Goal: Task Accomplishment & Management: Complete application form

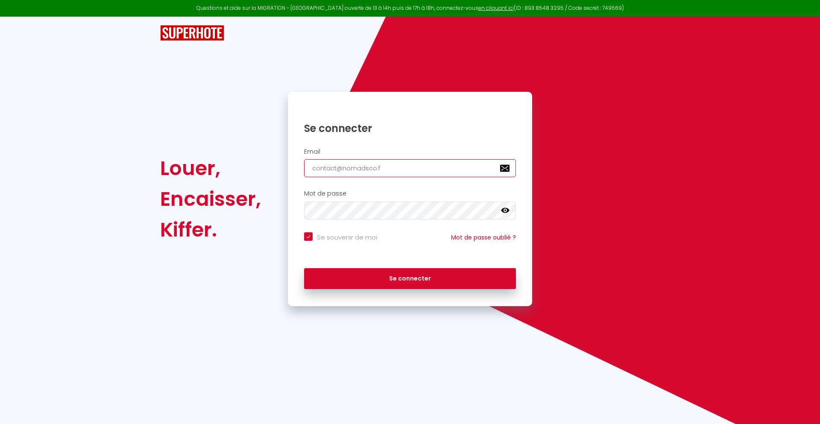
type input "[EMAIL_ADDRESS][DOMAIN_NAME]"
checkbox input "true"
type input "[EMAIL_ADDRESS][DOMAIN_NAME]"
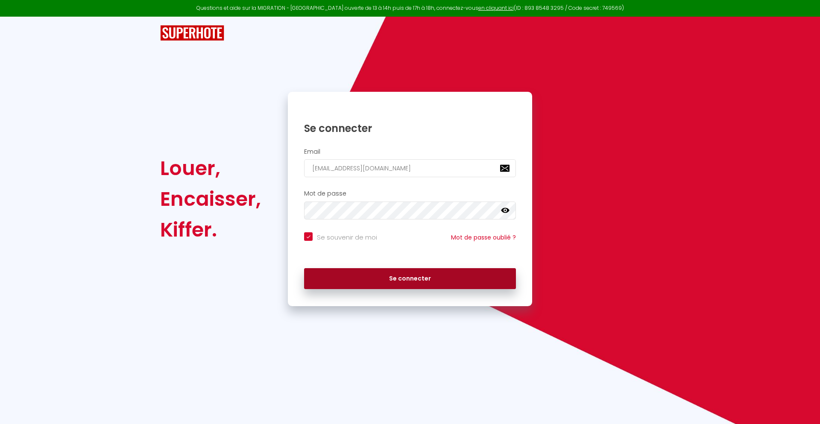
click at [410, 278] on button "Se connecter" at bounding box center [410, 278] width 212 height 21
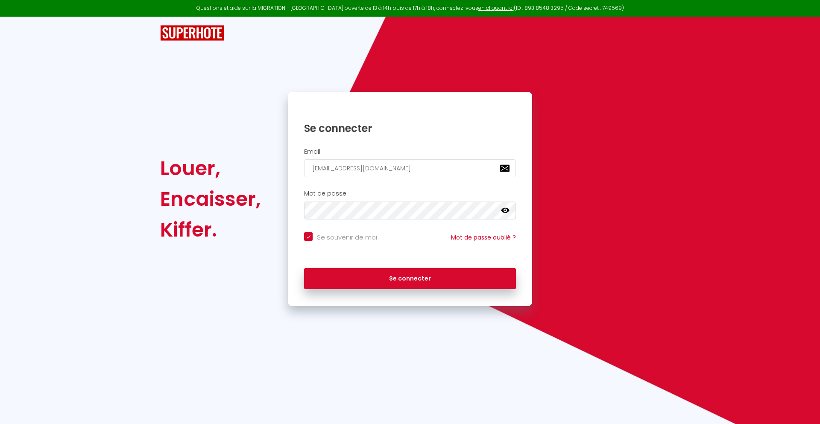
checkbox input "true"
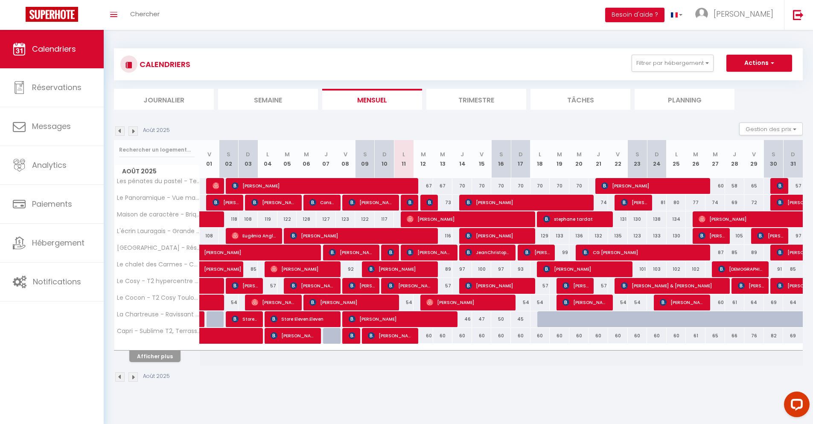
click at [164, 99] on li "Journalier" at bounding box center [164, 99] width 100 height 21
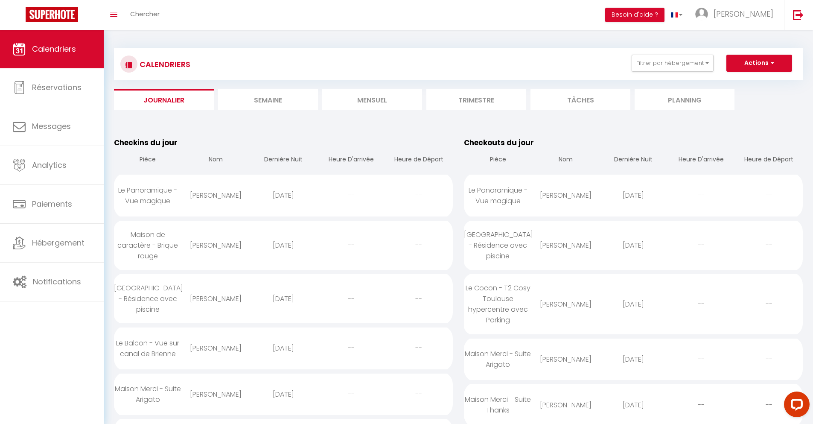
scroll to position [828, 0]
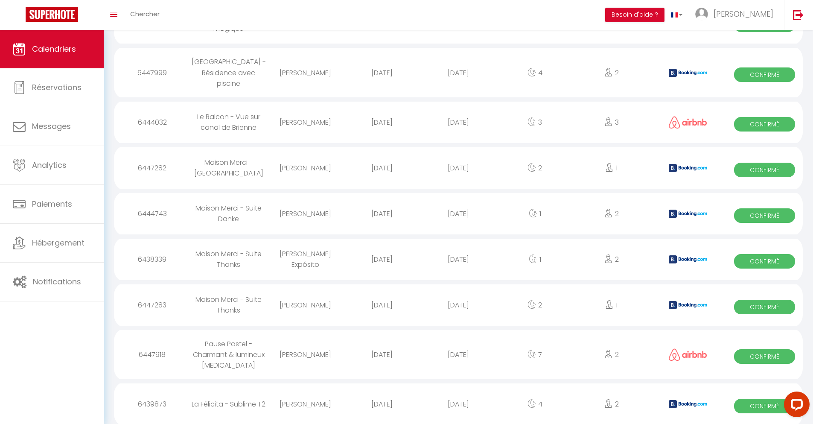
select select "0"
select select "1"
select select
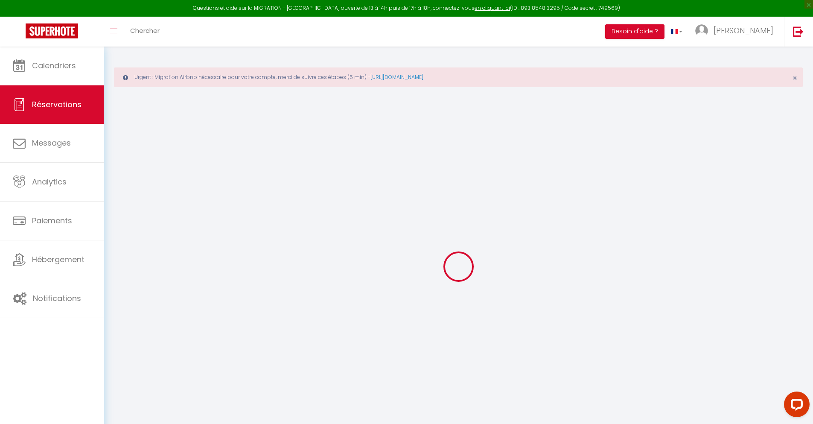
type input "[PERSON_NAME]"
type input "Weemid"
type input "[EMAIL_ADDRESS][DOMAIN_NAME]"
type input "[PHONE_NUMBER]"
type input "."
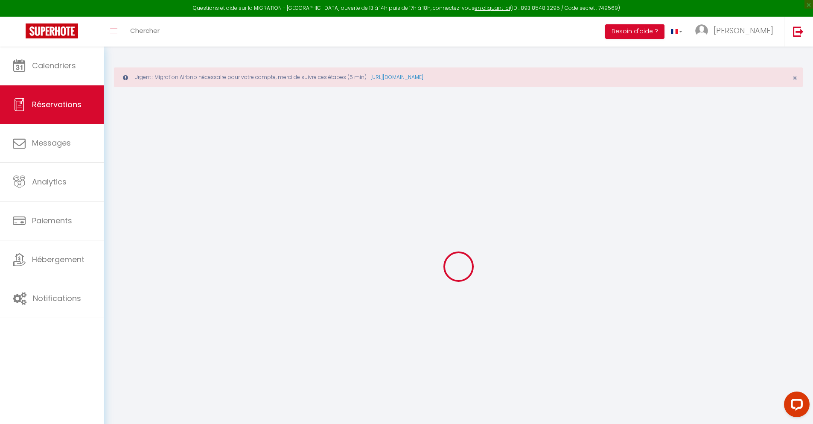
select select "FR"
type input "18.26"
type input "1.5699999999999998"
select select "23165"
select select "1"
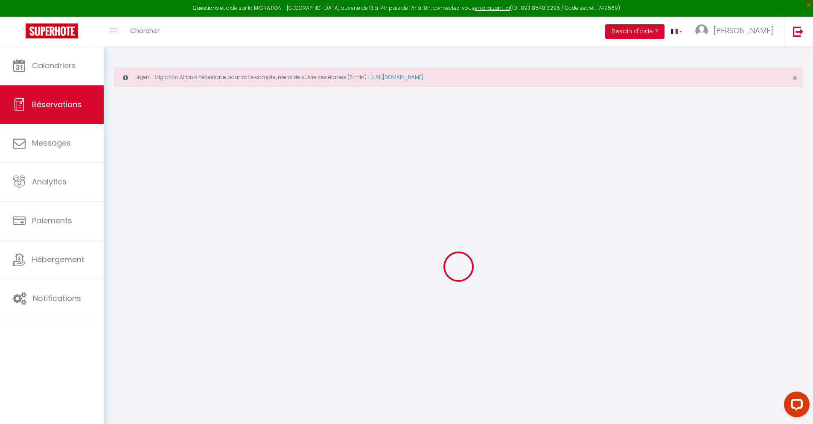
select select
type input "3"
type input "1"
select select "12"
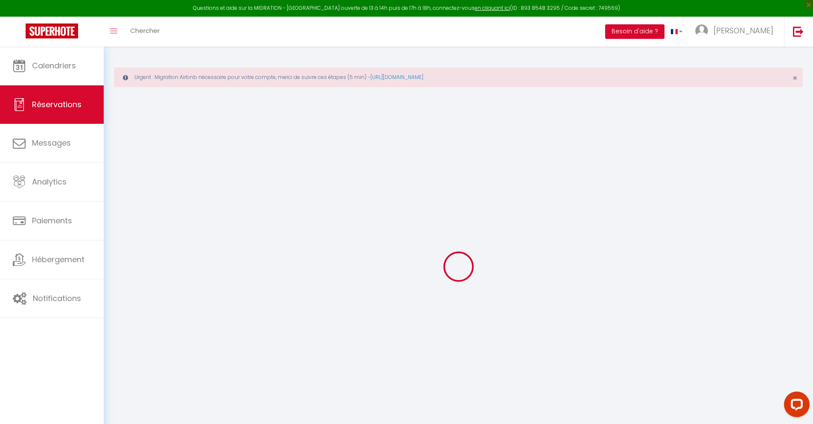
select select
type input "77.4"
checkbox input "false"
type input "0"
select select "2"
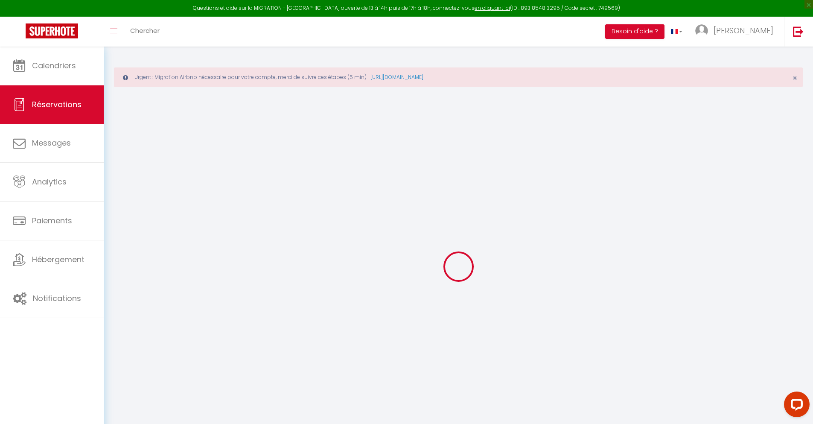
type input "25"
type input "0"
select select
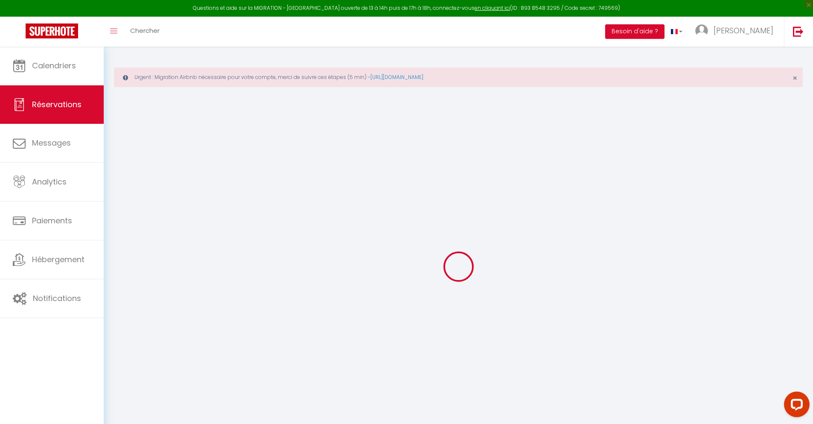
select select "14"
checkbox input "false"
select select
checkbox input "false"
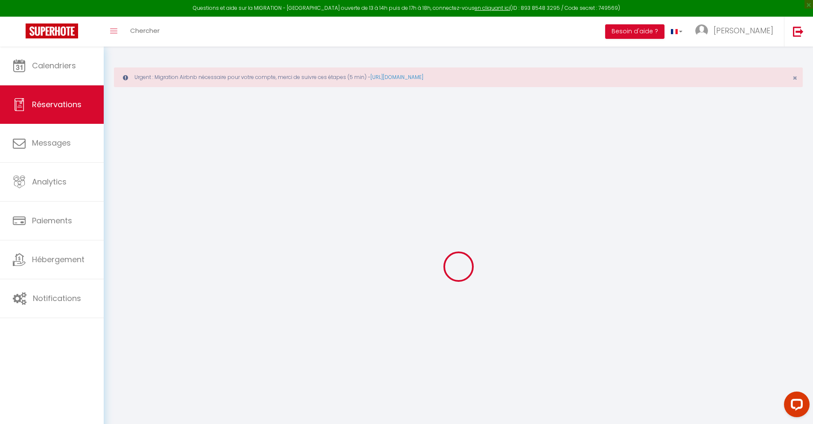
select select
checkbox input "false"
type textarea "** THIS RESERVATION HAS BEEN PRE-PAID ** BOOKING NOTE : Payment charge is EUR 1…"
type input "30"
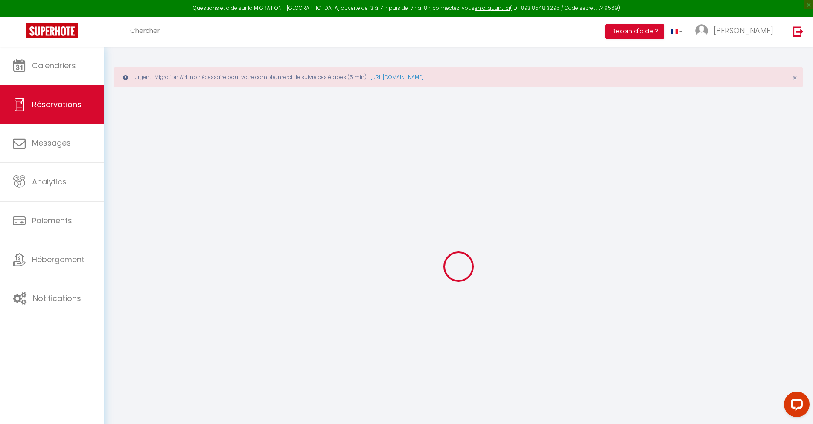
type input "5.07"
select select
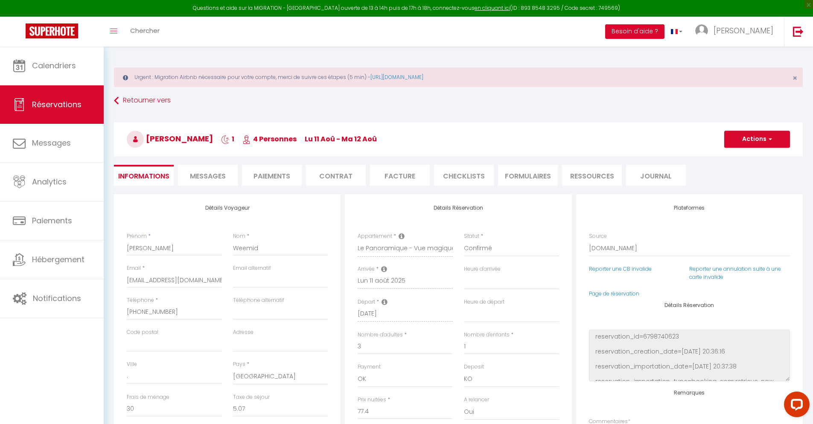
checkbox input "false"
select select
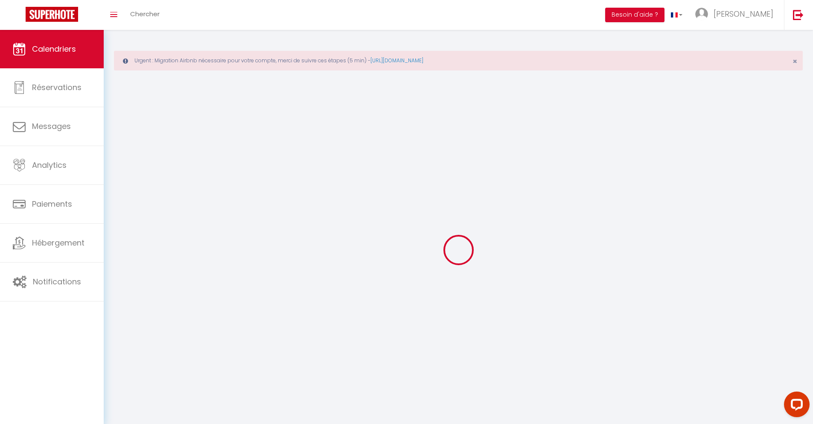
scroll to position [47, 0]
